Goal: Task Accomplishment & Management: Manage account settings

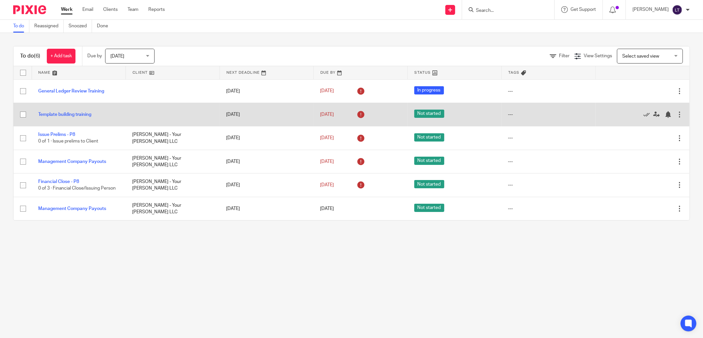
click at [356, 114] on icon at bounding box center [360, 114] width 11 height 11
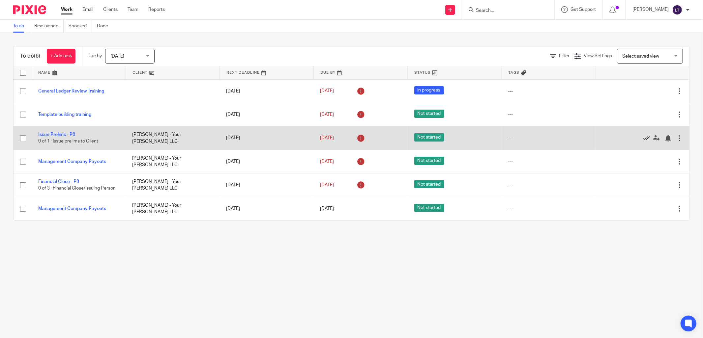
click at [643, 136] on icon at bounding box center [646, 138] width 7 height 7
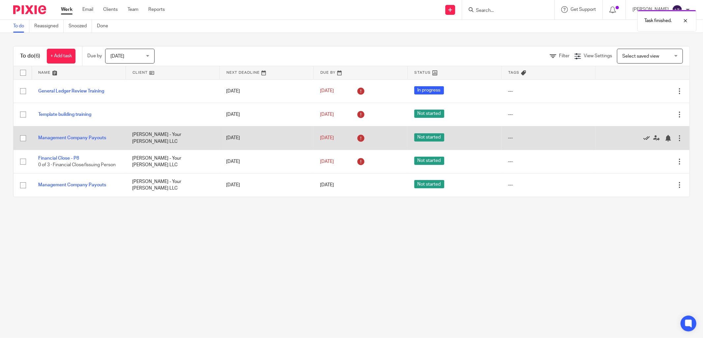
click at [643, 136] on icon at bounding box center [646, 138] width 7 height 7
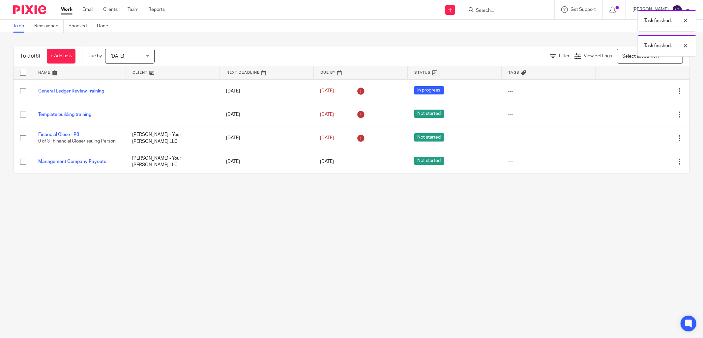
click at [643, 136] on icon at bounding box center [646, 138] width 7 height 7
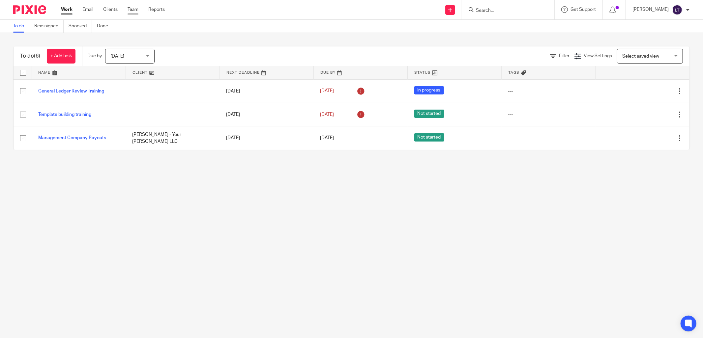
click at [136, 9] on link "Team" at bounding box center [132, 9] width 11 height 7
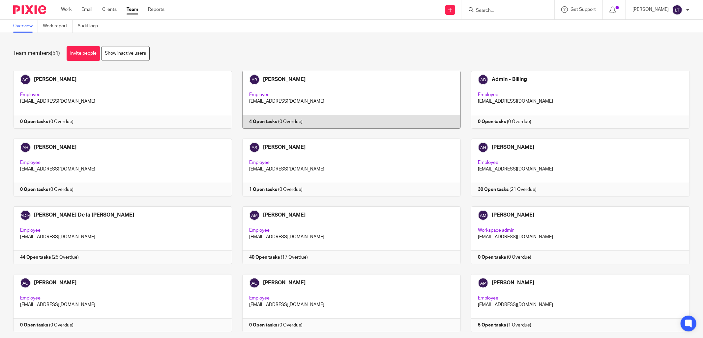
click at [310, 91] on link at bounding box center [346, 100] width 229 height 58
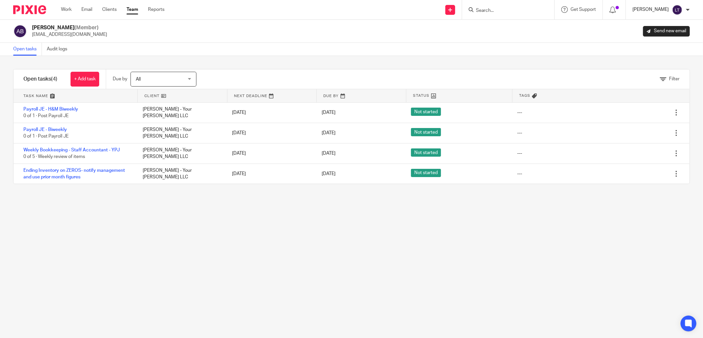
click at [659, 11] on p "[PERSON_NAME]" at bounding box center [650, 9] width 36 height 7
click at [616, 9] on icon at bounding box center [612, 10] width 7 height 7
click at [616, 10] on icon at bounding box center [612, 10] width 7 height 7
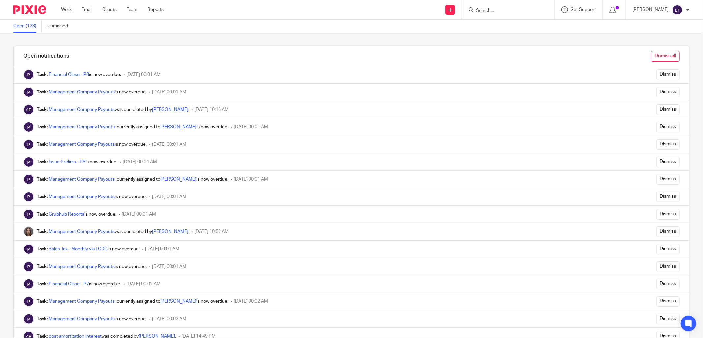
click at [656, 60] on input "Dismiss all" at bounding box center [665, 56] width 29 height 11
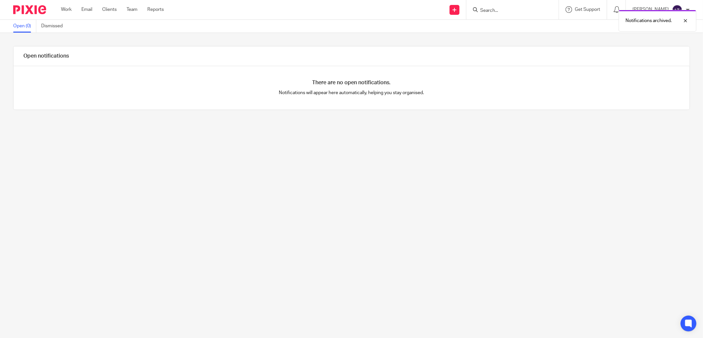
click at [65, 4] on div "Work Email Clients Team Reports Work Email Clients Team Reports Settings" at bounding box center [113, 9] width 119 height 19
click at [62, 12] on link "Work" at bounding box center [66, 9] width 11 height 7
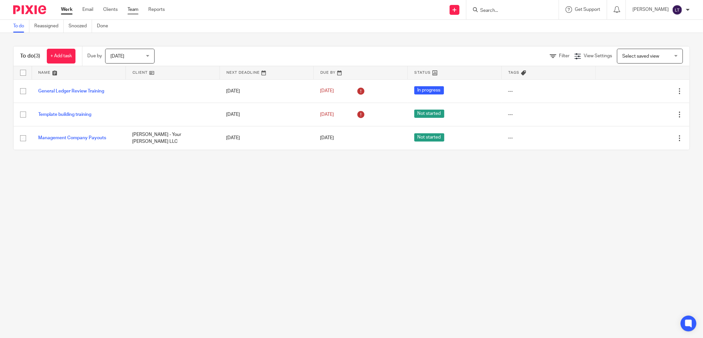
click at [129, 9] on link "Team" at bounding box center [132, 9] width 11 height 7
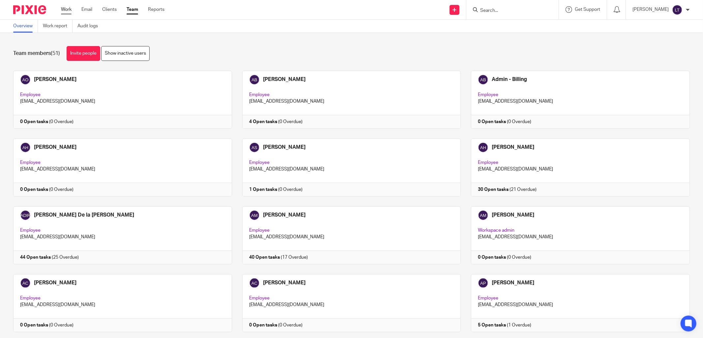
click at [69, 11] on link "Work" at bounding box center [66, 9] width 11 height 7
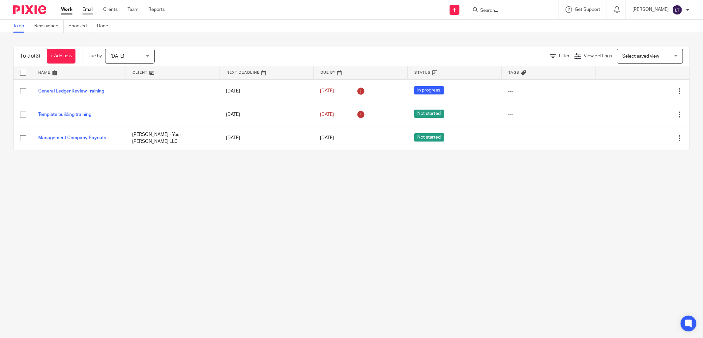
click at [89, 8] on link "Email" at bounding box center [87, 9] width 11 height 7
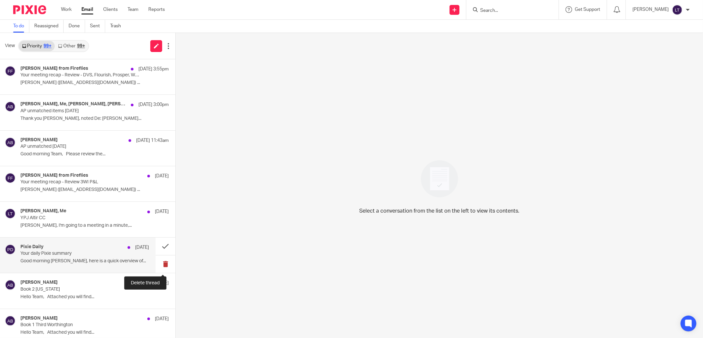
click at [160, 264] on button at bounding box center [165, 264] width 20 height 17
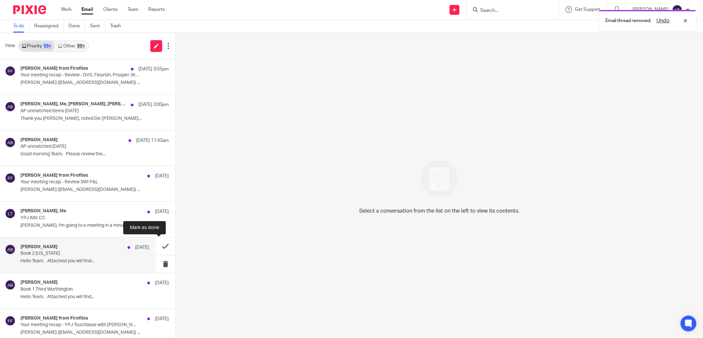
click at [157, 246] on button at bounding box center [165, 246] width 20 height 17
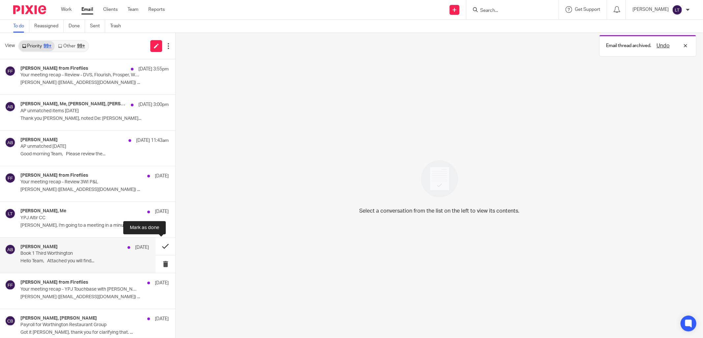
click at [158, 245] on button at bounding box center [165, 246] width 20 height 17
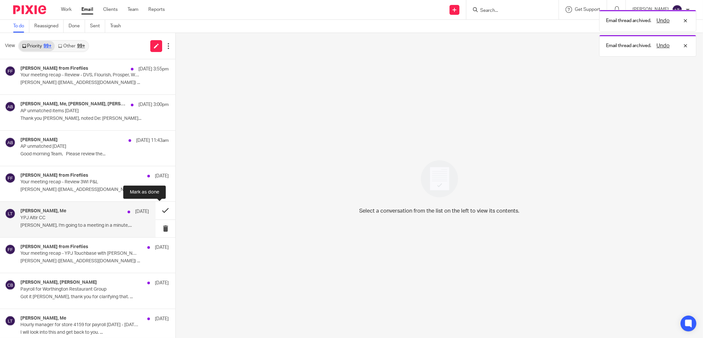
click at [159, 212] on button at bounding box center [165, 210] width 20 height 17
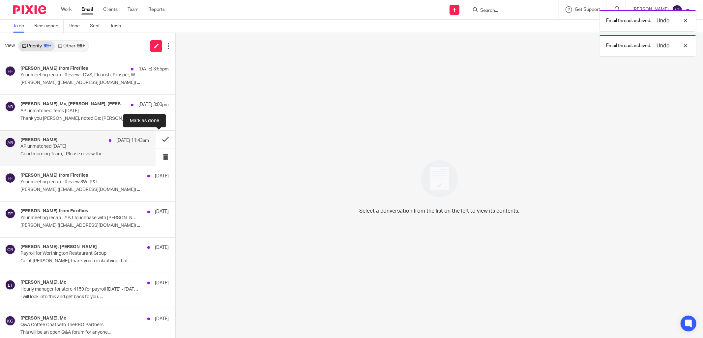
click at [159, 139] on button at bounding box center [165, 139] width 20 height 17
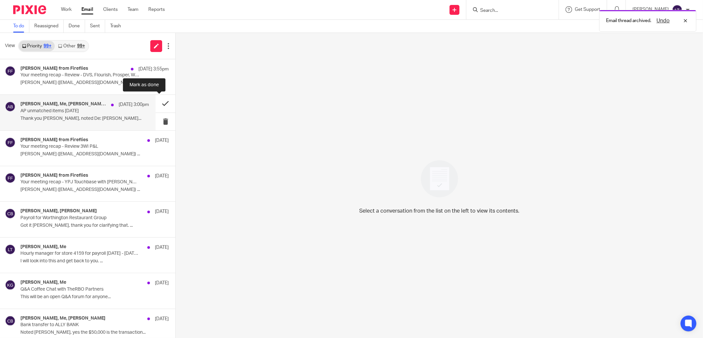
click at [156, 101] on button at bounding box center [165, 103] width 20 height 17
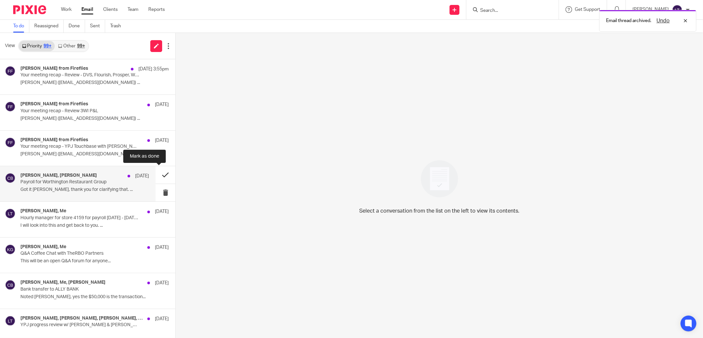
click at [159, 173] on button at bounding box center [165, 174] width 20 height 17
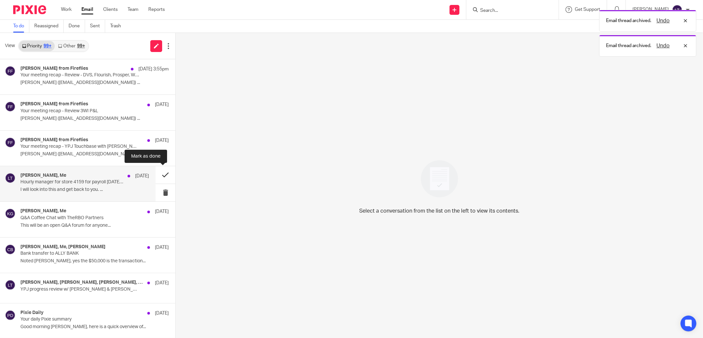
click at [159, 176] on button at bounding box center [165, 174] width 20 height 17
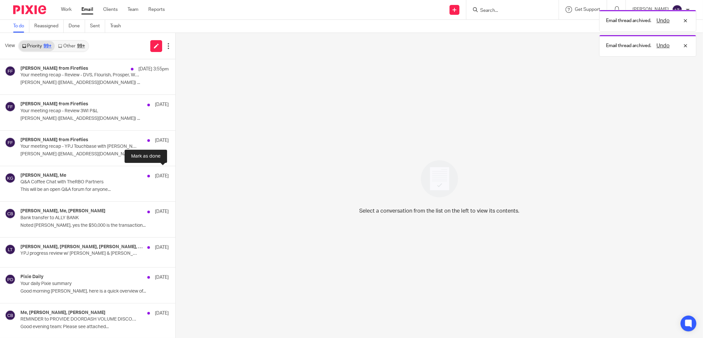
click at [175, 176] on button at bounding box center [177, 174] width 5 height 17
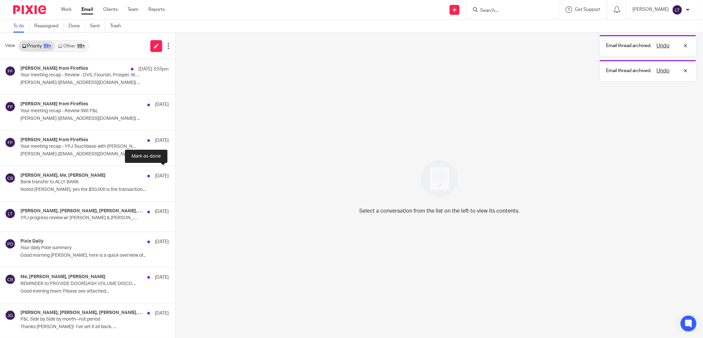
click at [175, 176] on button at bounding box center [177, 174] width 5 height 17
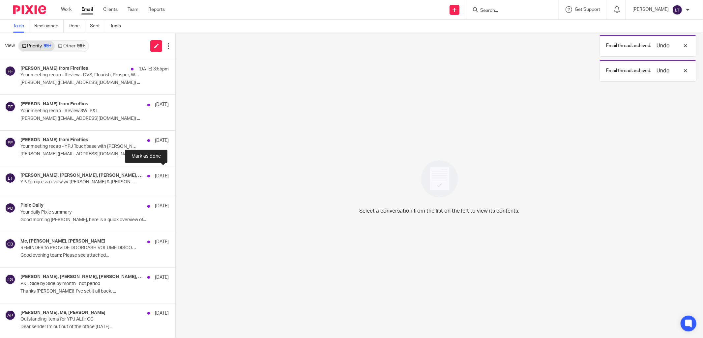
click at [175, 176] on button at bounding box center [177, 173] width 5 height 15
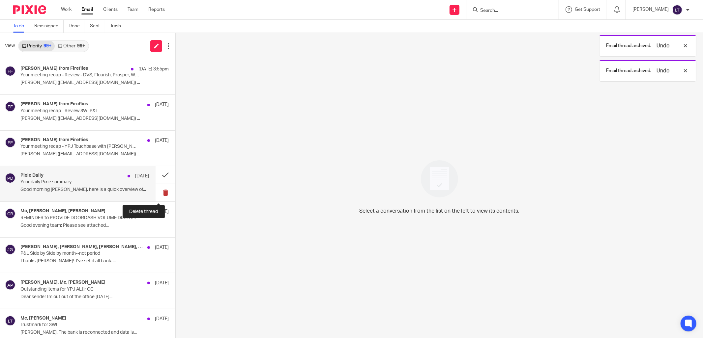
click at [160, 191] on button at bounding box center [165, 192] width 20 height 17
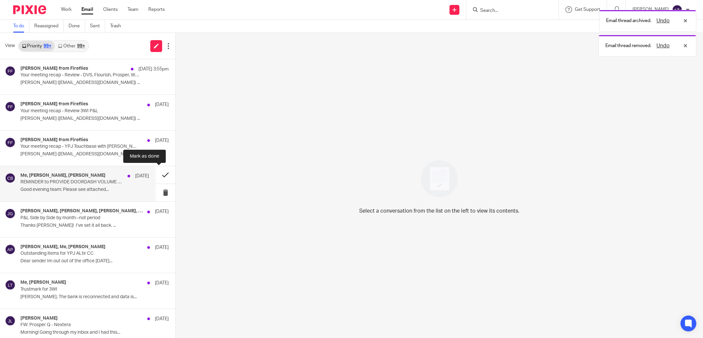
click at [158, 177] on button at bounding box center [165, 174] width 20 height 17
